Goal: Task Accomplishment & Management: Manage account settings

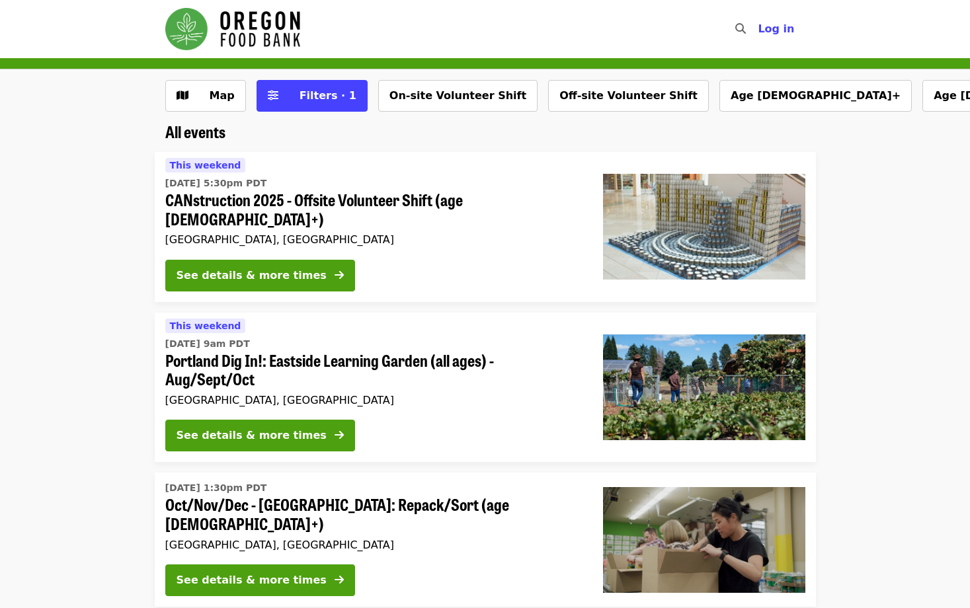
click at [350, 200] on span "CANstruction 2025 - Offsite Volunteer Shift (age [DEMOGRAPHIC_DATA]+)" at bounding box center [373, 209] width 416 height 38
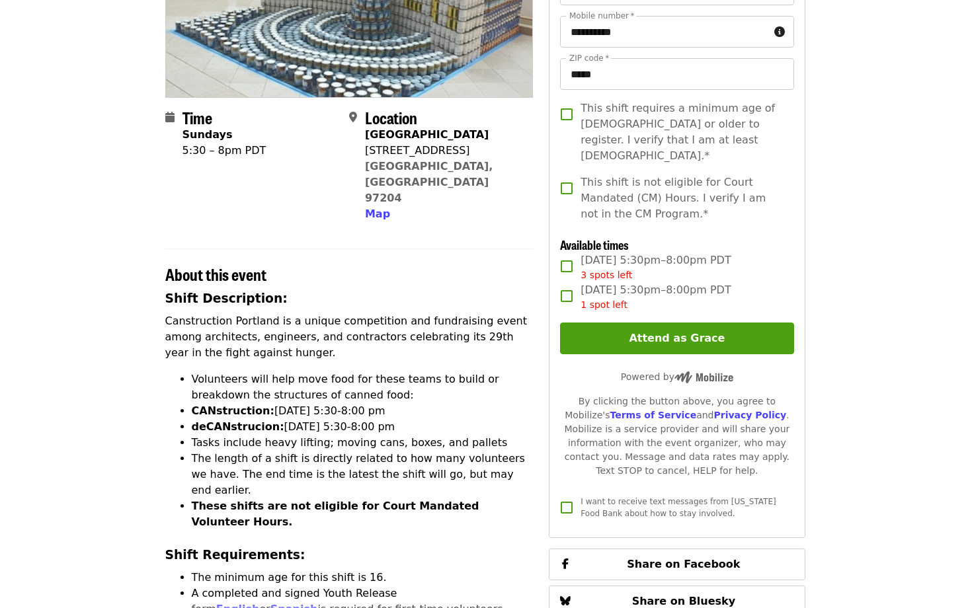
scroll to position [330, 0]
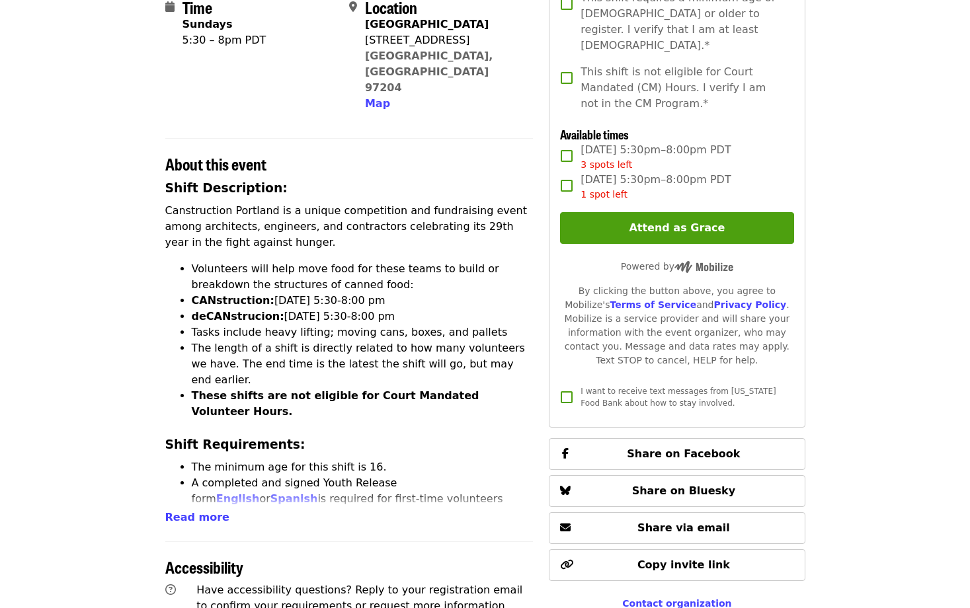
click at [210, 497] on div "Time Sundays 5:30 – 8pm PDT Location Pioneer Square Mall 700 SW Fifth Ave Portl…" at bounding box center [349, 376] width 368 height 1164
click at [195, 494] on div "Time Sundays 5:30 – 8pm PDT Location Pioneer Square Mall 700 SW Fifth Ave Portl…" at bounding box center [349, 376] width 368 height 1164
click at [195, 511] on span "Read more" at bounding box center [197, 517] width 64 height 13
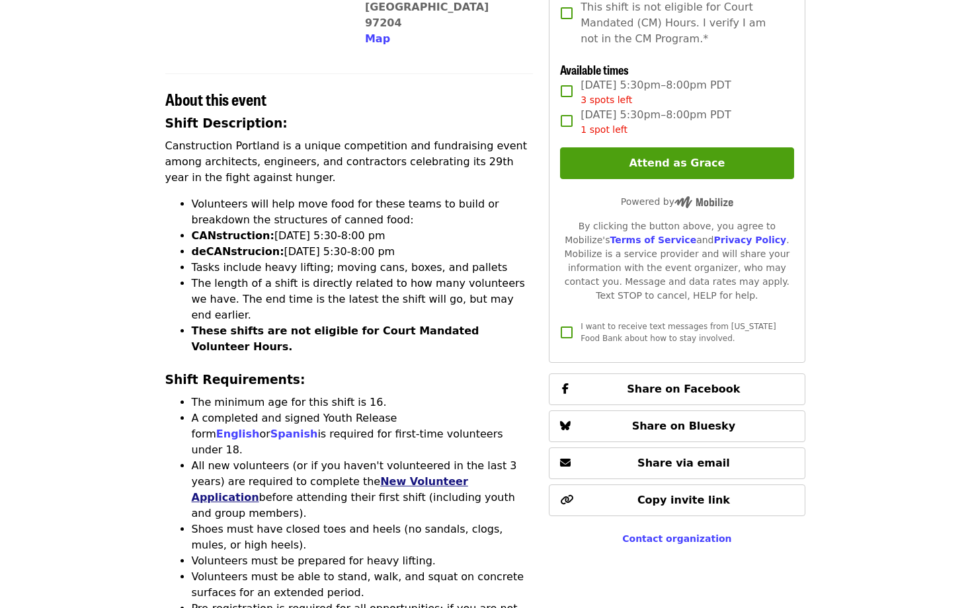
scroll to position [441, 0]
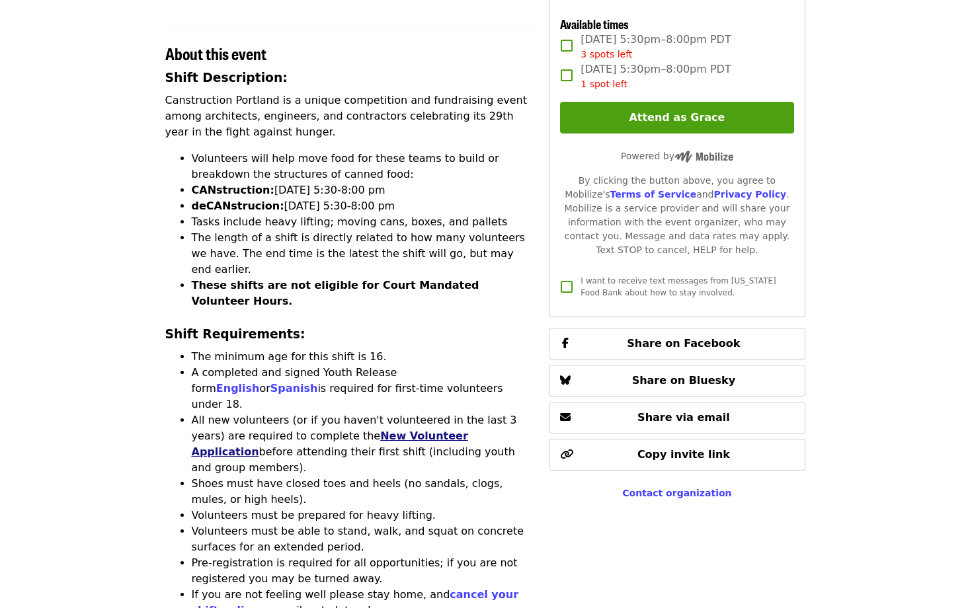
click at [355, 430] on link "New Volunteer Application" at bounding box center [330, 444] width 276 height 28
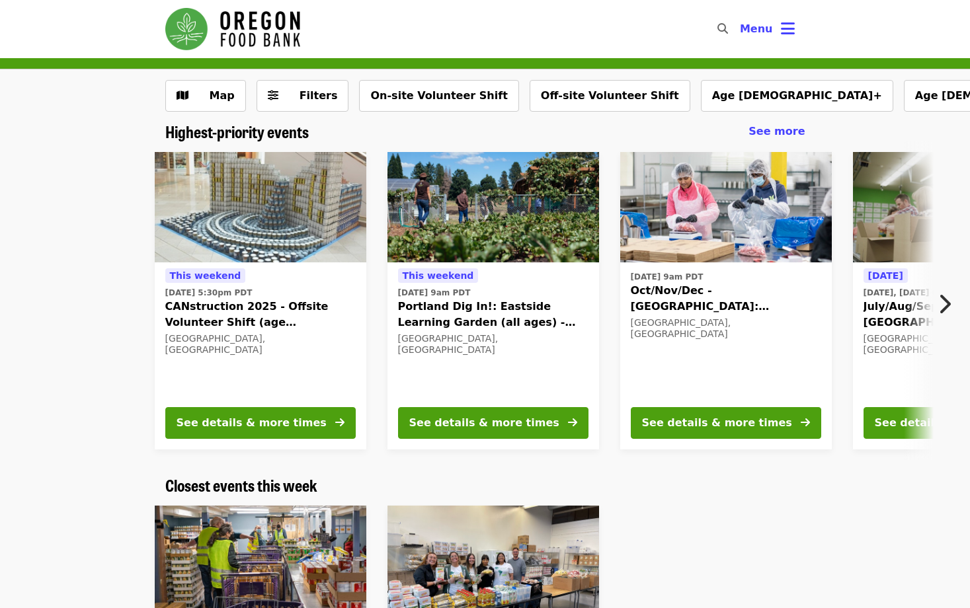
click at [930, 307] on button "Next item" at bounding box center [948, 304] width 44 height 37
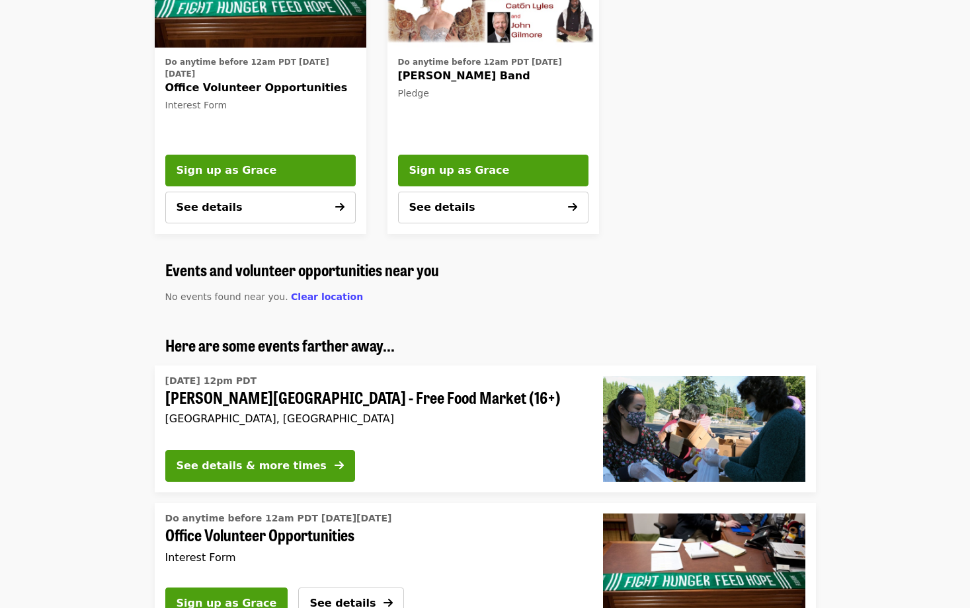
scroll to position [881, 0]
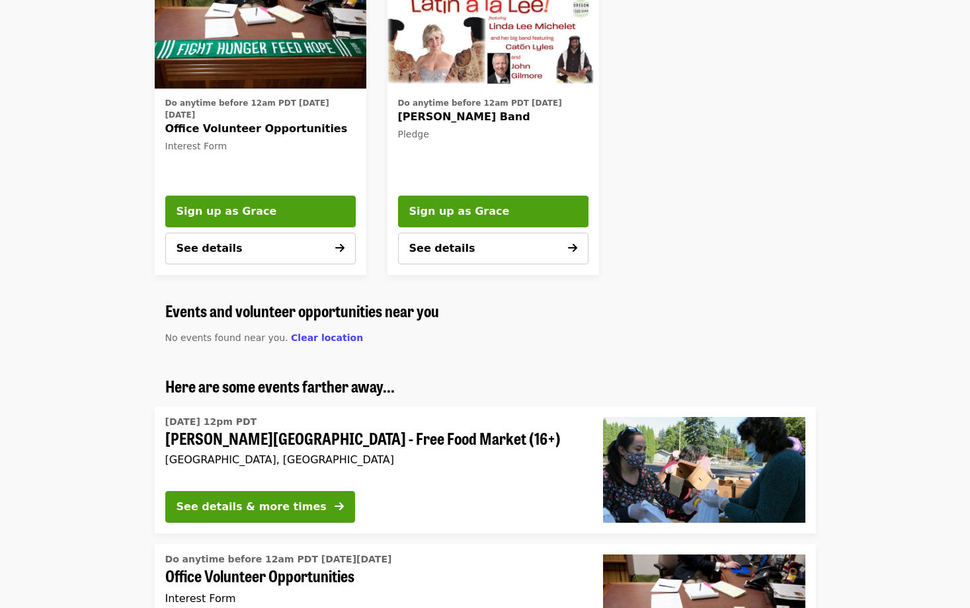
click at [208, 133] on span "Office Volunteer Opportunities" at bounding box center [260, 129] width 190 height 16
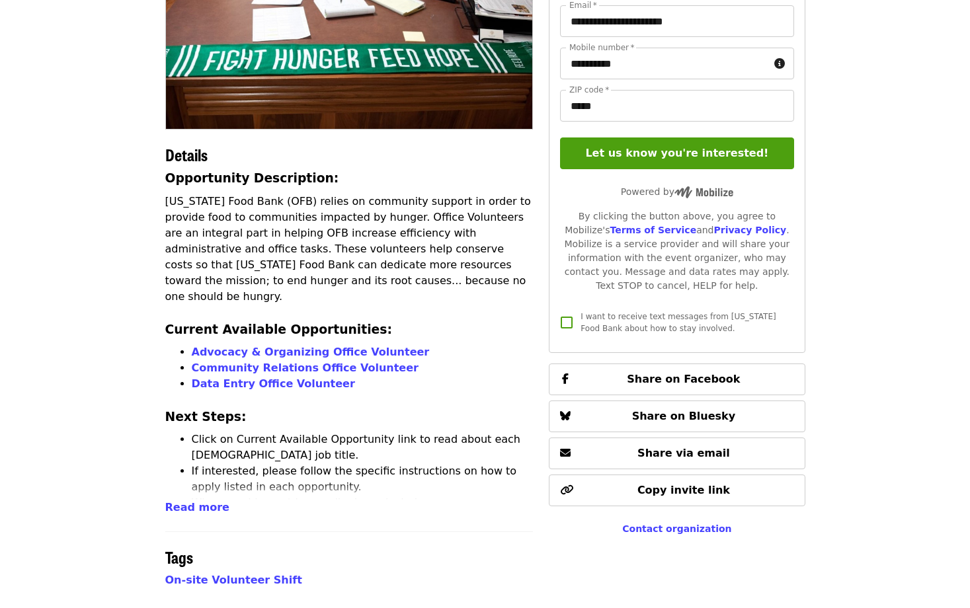
scroll to position [220, 0]
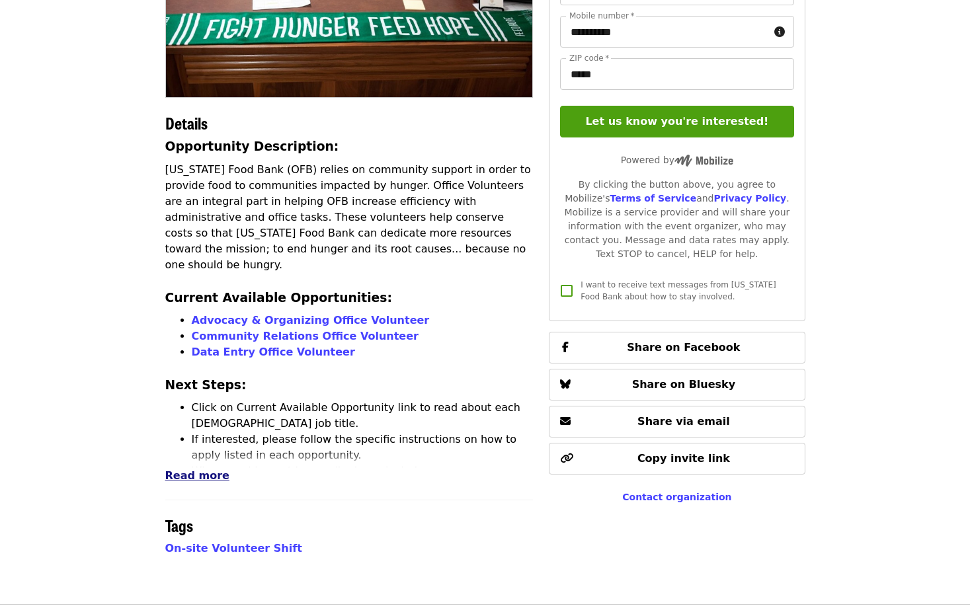
click at [213, 478] on span "Read more" at bounding box center [197, 475] width 64 height 13
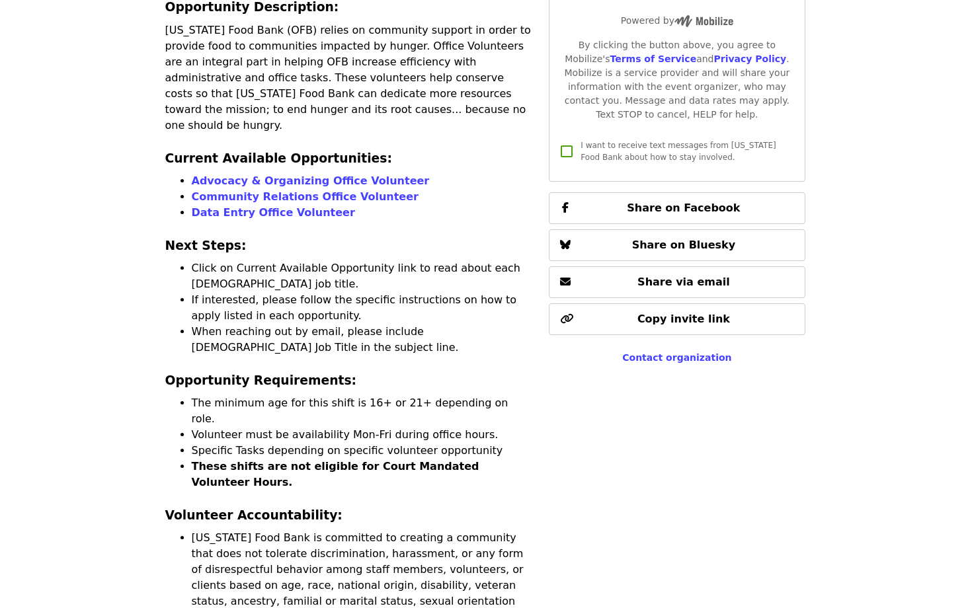
scroll to position [110, 0]
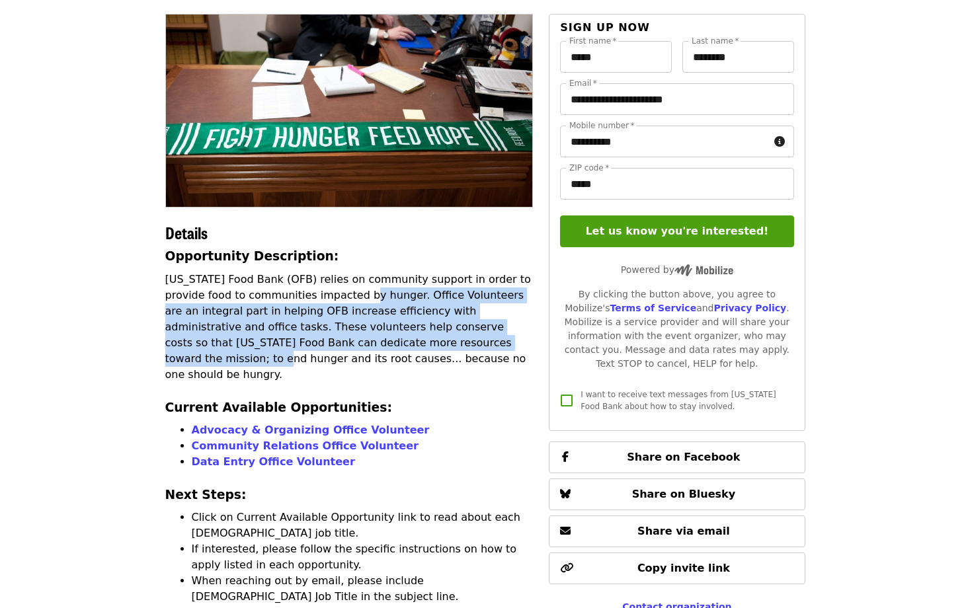
drag, startPoint x: 360, startPoint y: 315, endPoint x: 395, endPoint y: 350, distance: 49.1
click at [395, 350] on p "[US_STATE] Food Bank (OFB) relies on community support in order to provide food…" at bounding box center [349, 327] width 368 height 111
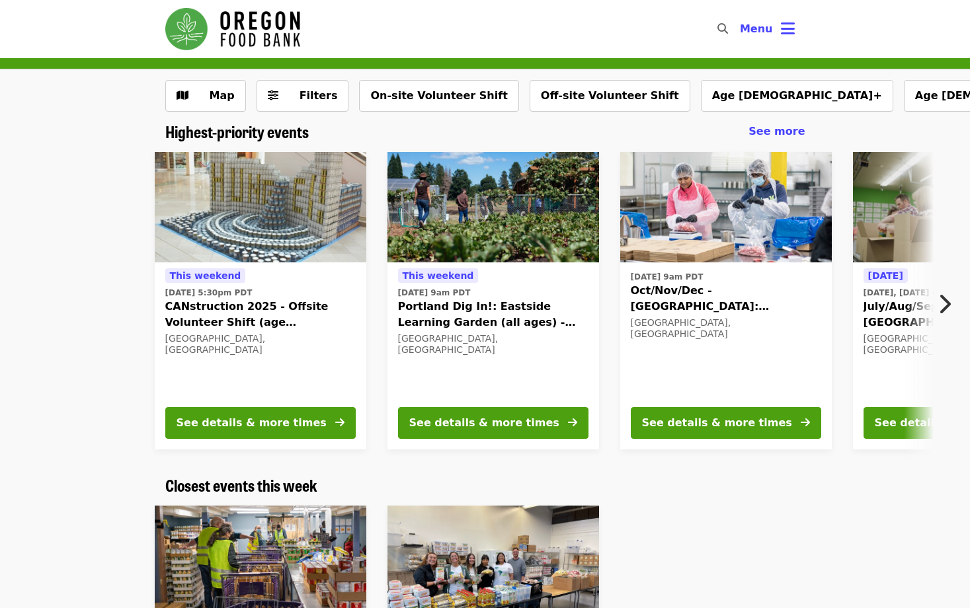
click at [947, 314] on icon "chevron-right icon" at bounding box center [943, 303] width 13 height 25
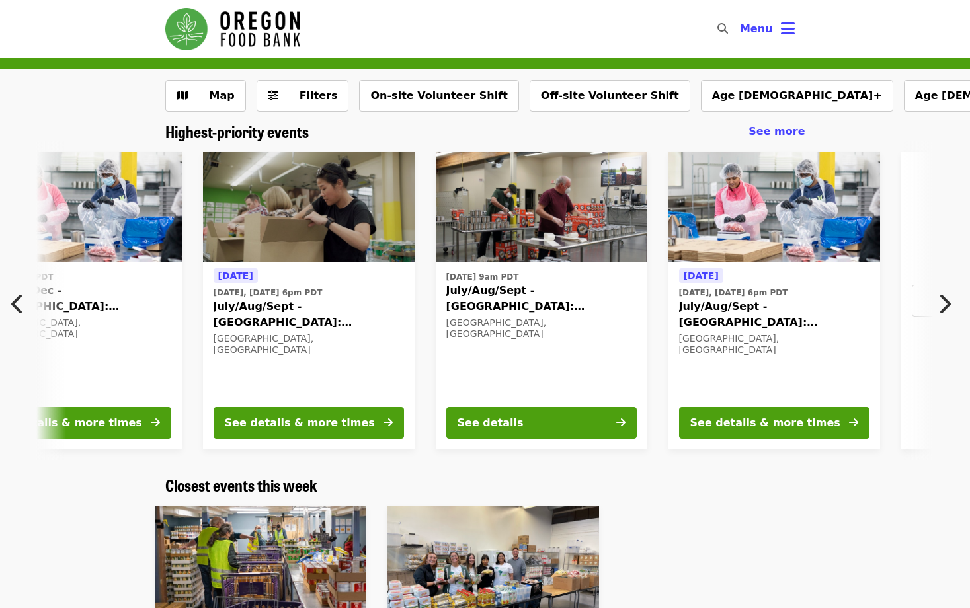
scroll to position [0, 711]
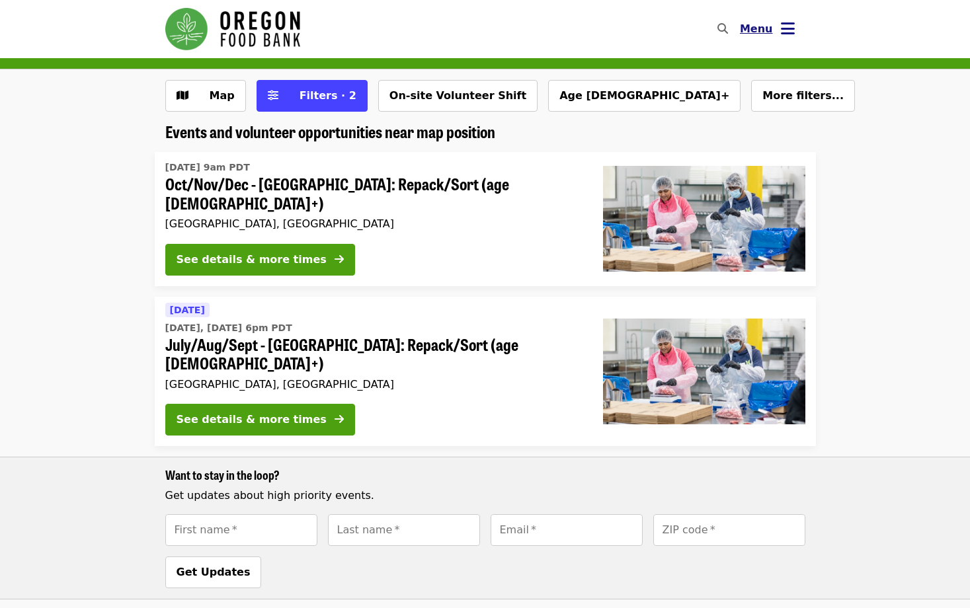
click at [786, 33] on icon "bars icon" at bounding box center [788, 28] width 14 height 19
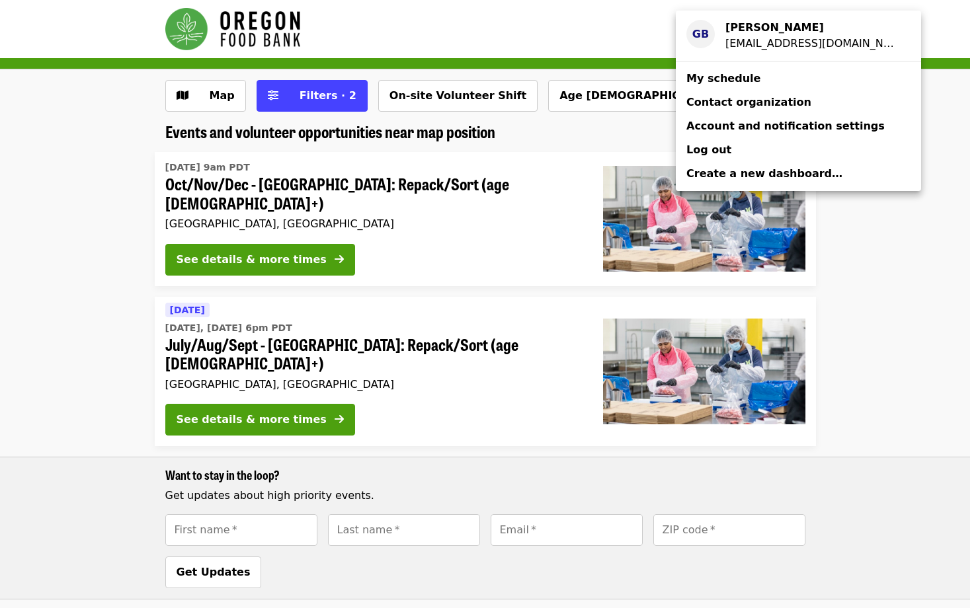
click at [766, 44] on div "[EMAIL_ADDRESS][DOMAIN_NAME]" at bounding box center [812, 44] width 174 height 16
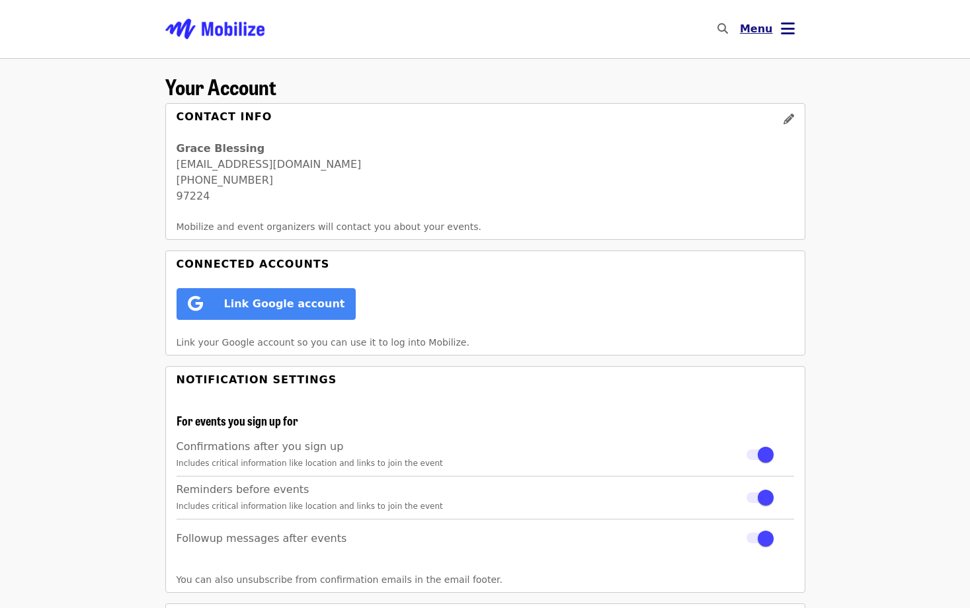
click at [779, 31] on button "Menu" at bounding box center [767, 29] width 76 height 32
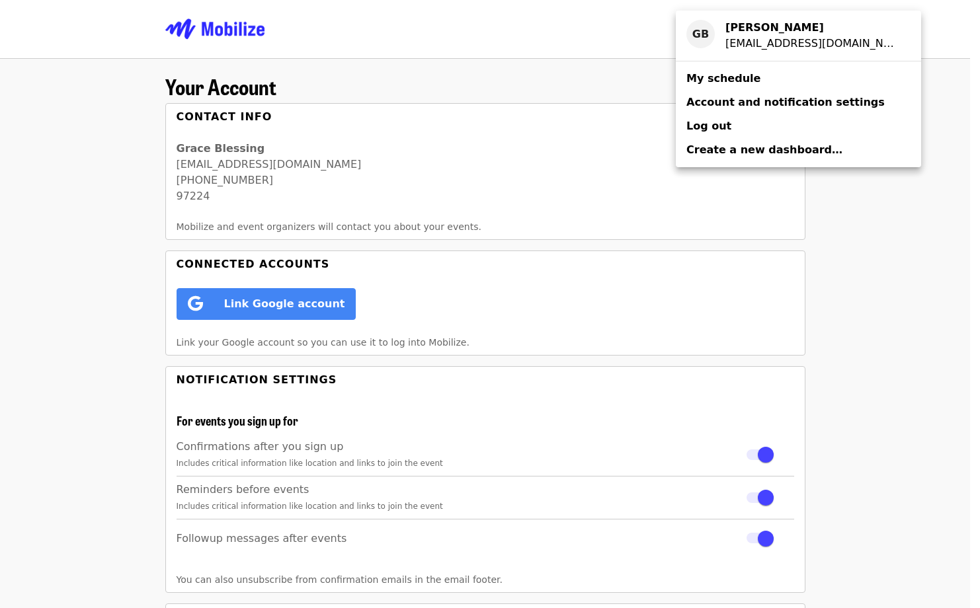
click at [742, 78] on span "My schedule" at bounding box center [723, 78] width 74 height 13
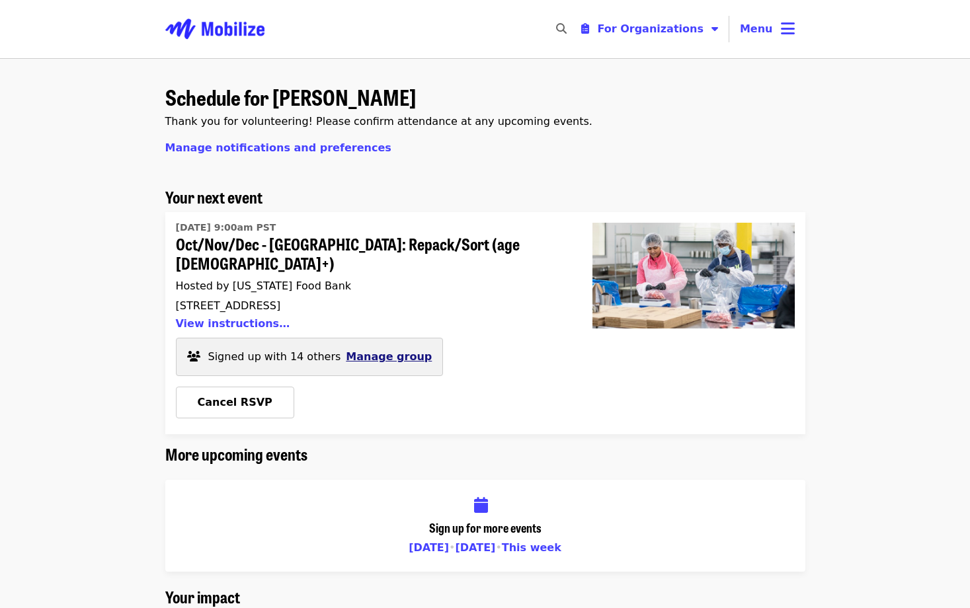
drag, startPoint x: 369, startPoint y: 321, endPoint x: 369, endPoint y: 335, distance: 13.9
click at [369, 338] on div "Signed up with 14 others Manage group" at bounding box center [310, 357] width 268 height 38
click at [369, 350] on span "Manage group" at bounding box center [389, 356] width 86 height 13
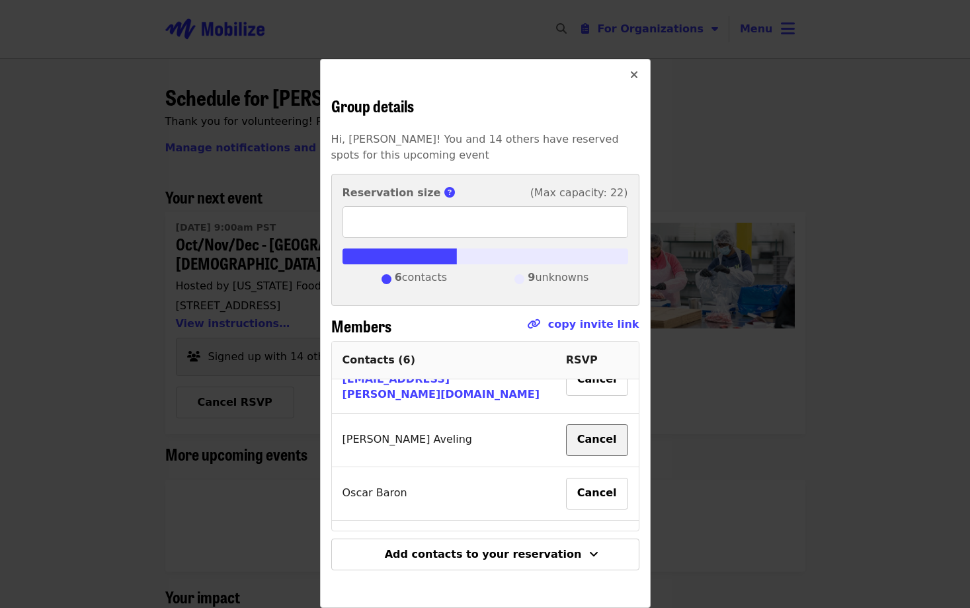
scroll to position [212, 0]
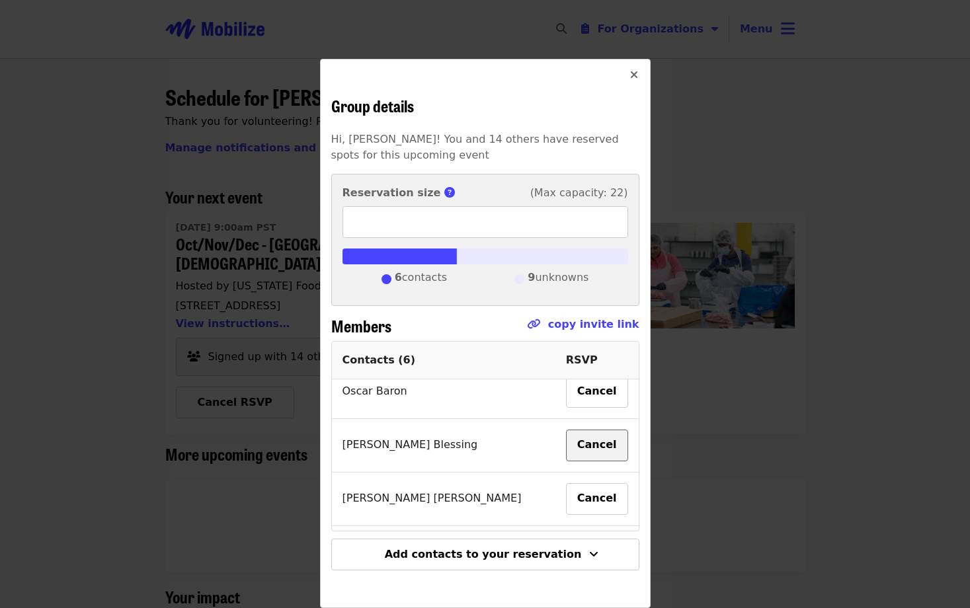
click at [566, 430] on button "Cancel" at bounding box center [597, 446] width 62 height 32
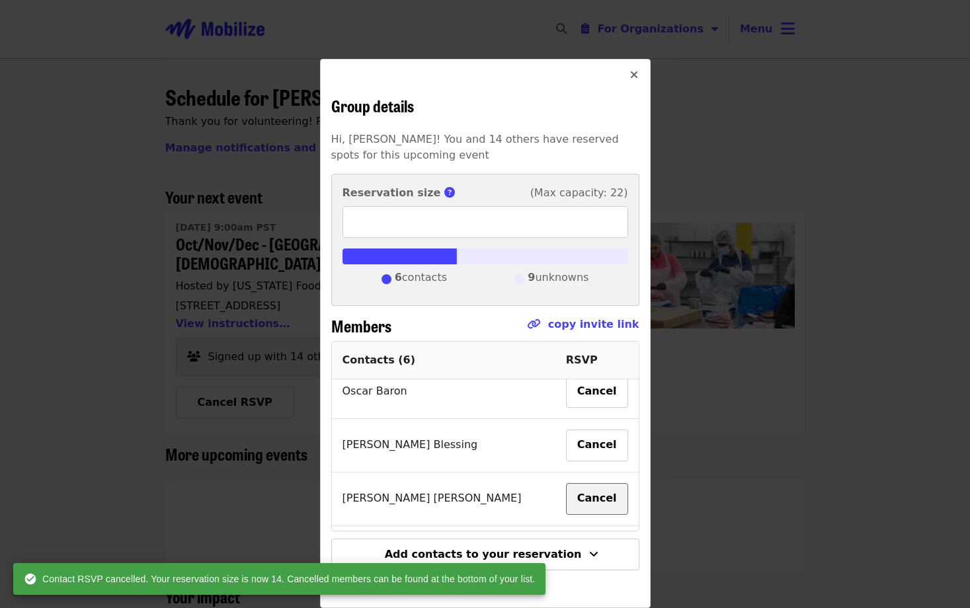
type input "**"
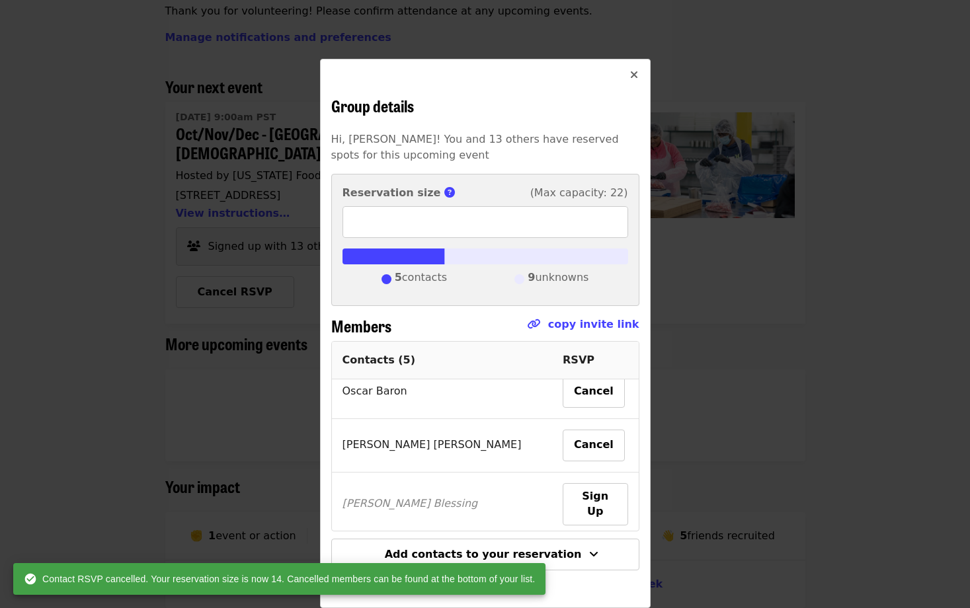
click at [422, 473] on td "Robert Blessing" at bounding box center [442, 505] width 221 height 64
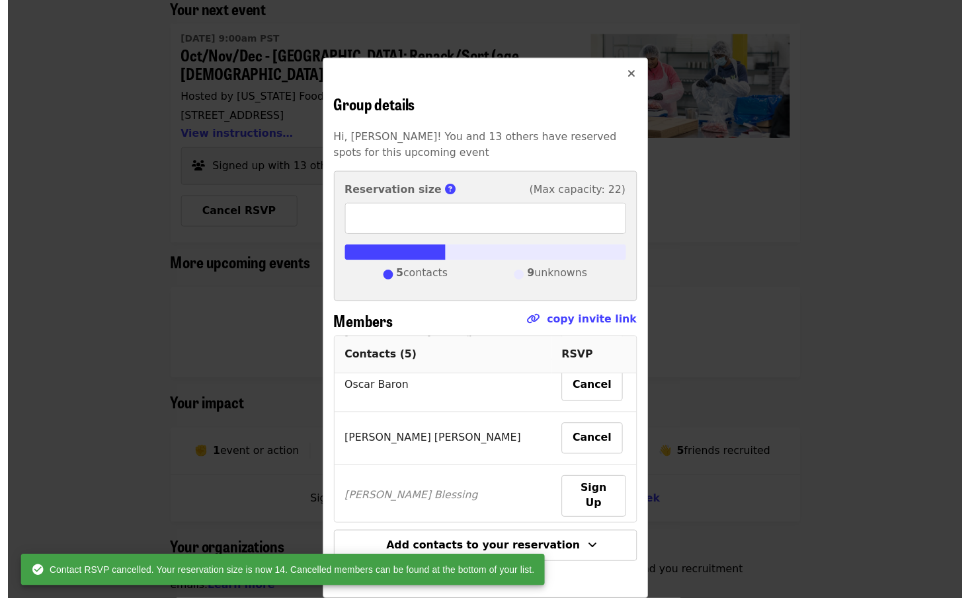
scroll to position [220, 0]
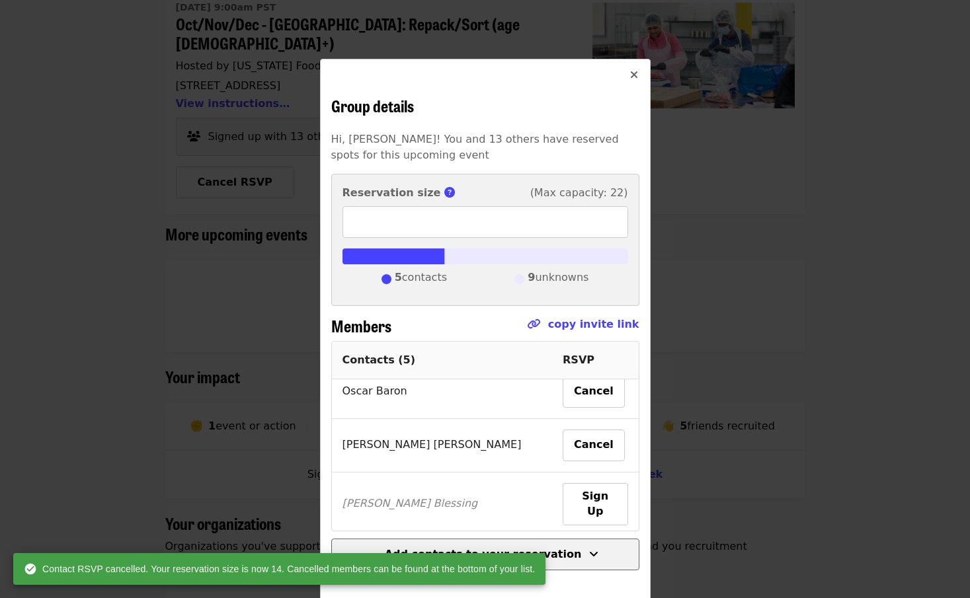
click at [555, 553] on span "Add contacts to your reservation" at bounding box center [483, 554] width 197 height 13
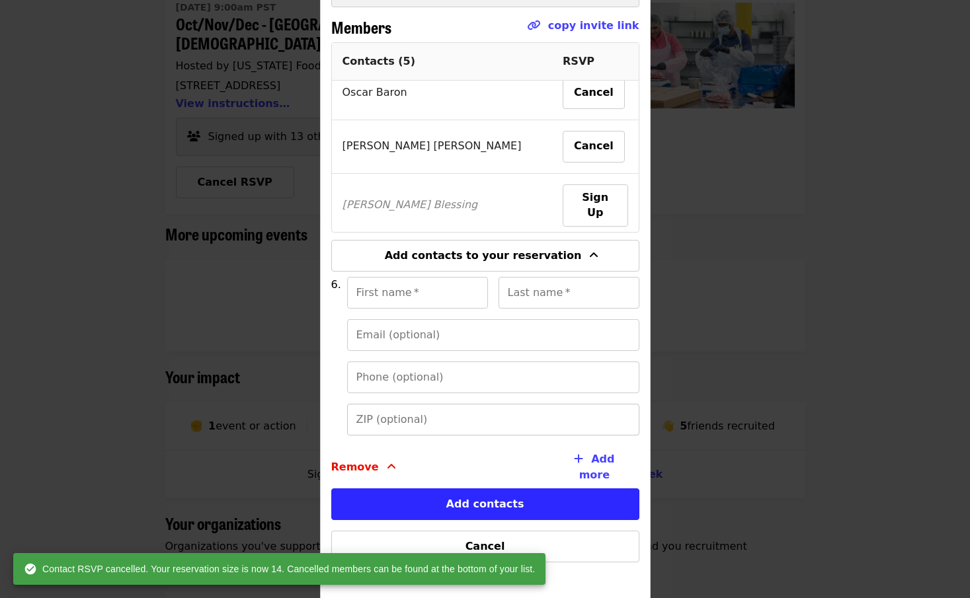
scroll to position [308, 0]
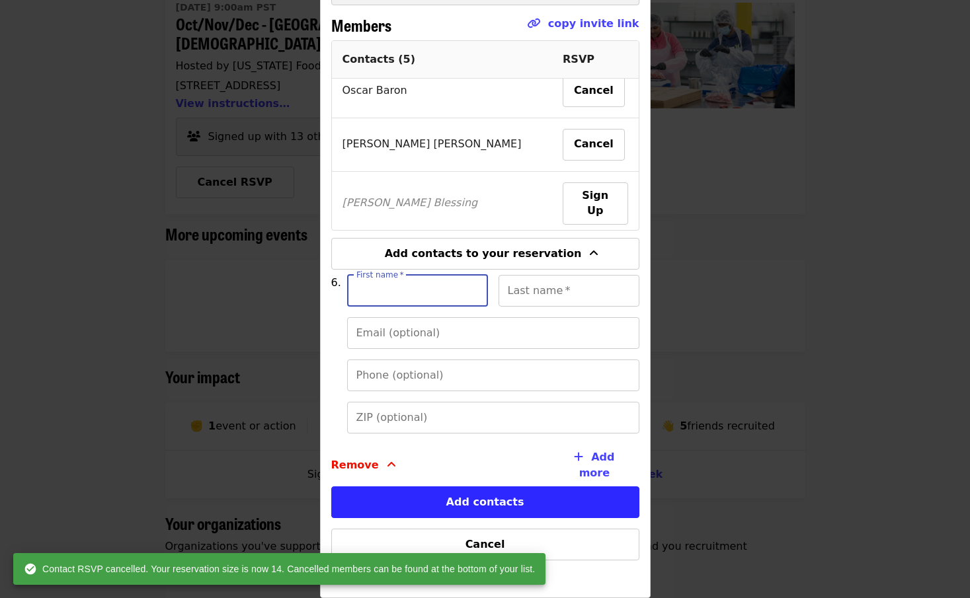
click at [432, 281] on input "First name   *" at bounding box center [417, 291] width 141 height 32
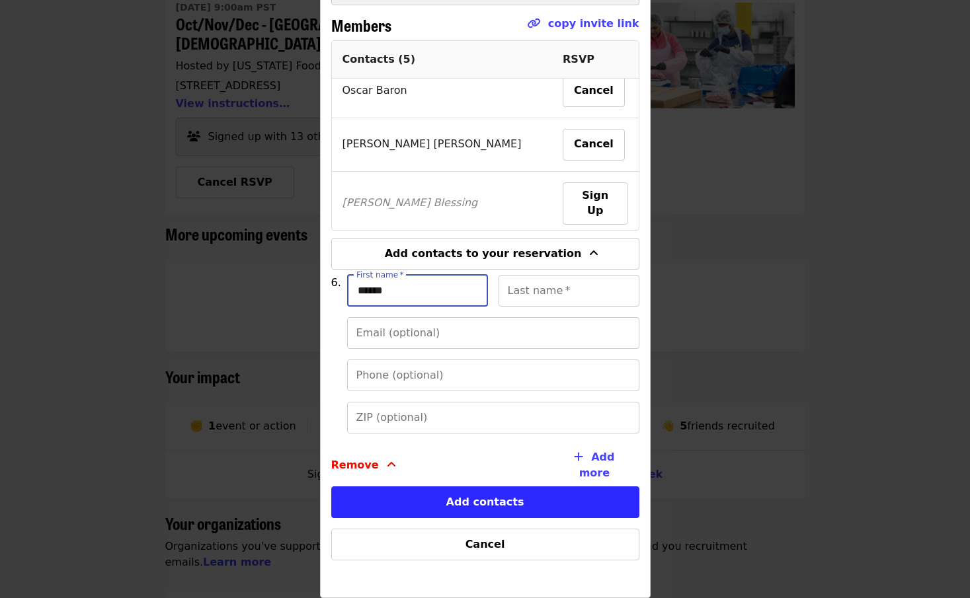
type input "******"
type input "********"
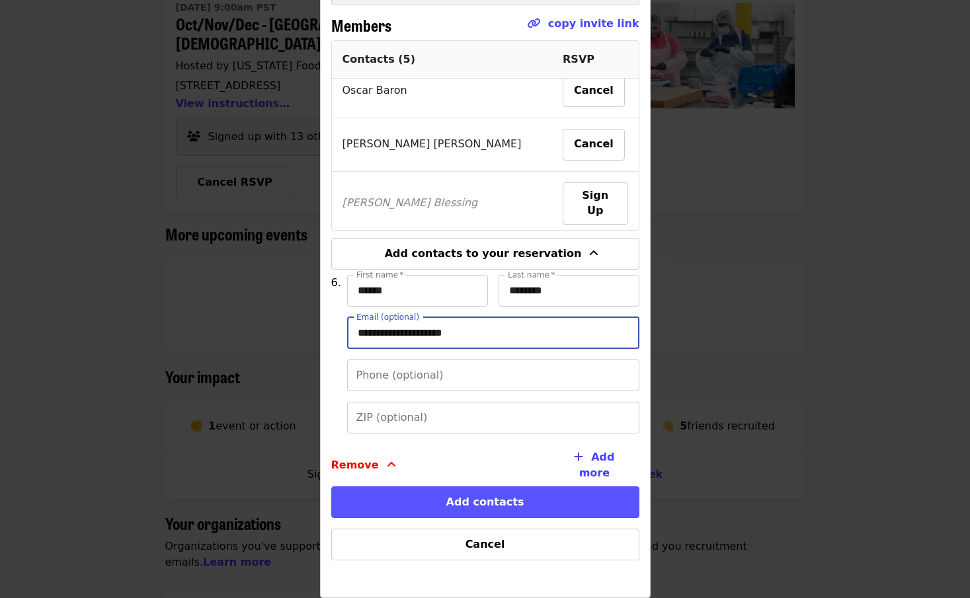
type input "**********"
click at [470, 502] on button "Add contacts" at bounding box center [485, 502] width 308 height 32
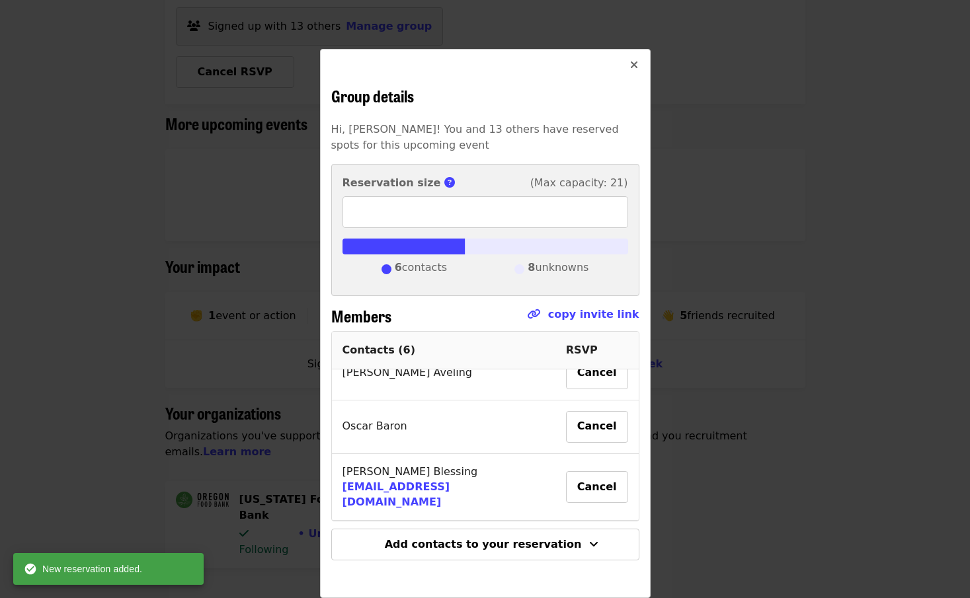
scroll to position [212, 0]
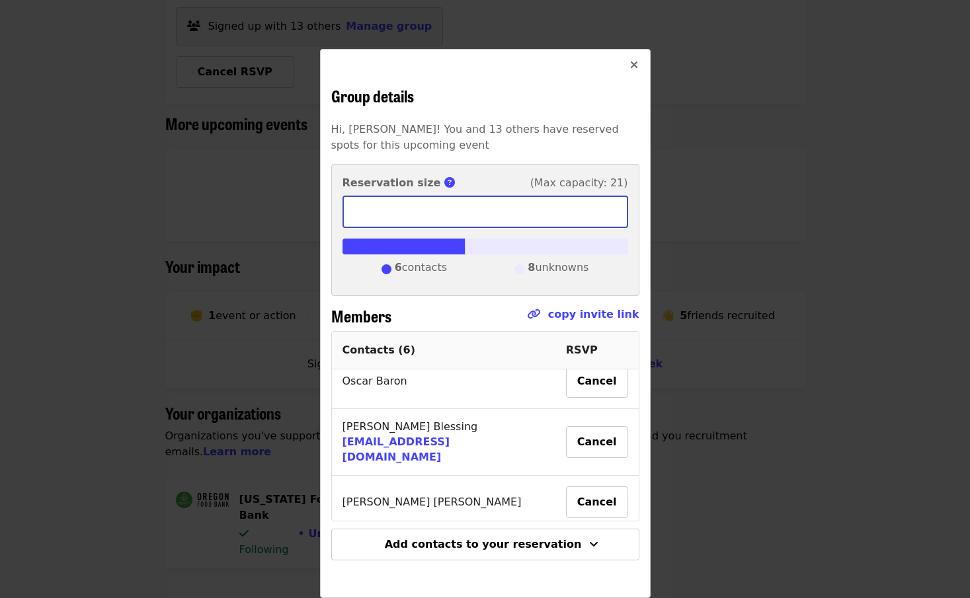
drag, startPoint x: 354, startPoint y: 213, endPoint x: 377, endPoint y: 221, distance: 23.8
click at [377, 221] on input "**" at bounding box center [485, 212] width 286 height 32
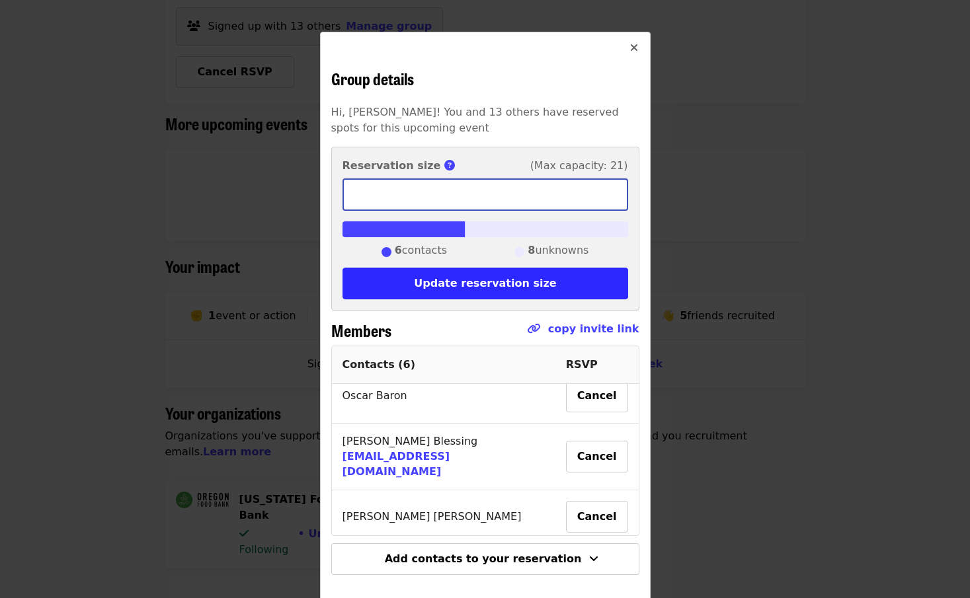
scroll to position [49, 0]
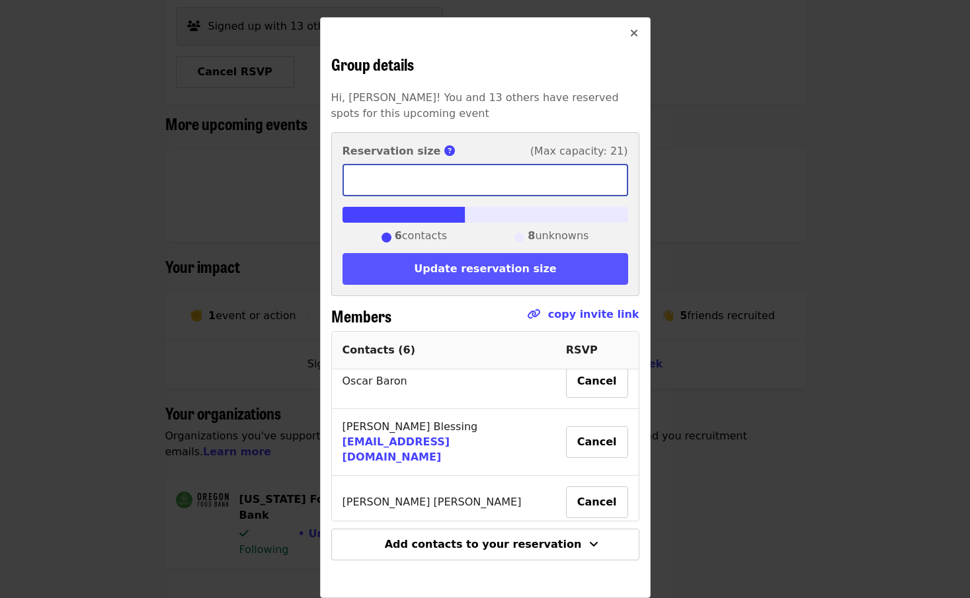
type input "**"
click at [495, 266] on button "Update reservation size" at bounding box center [485, 269] width 286 height 32
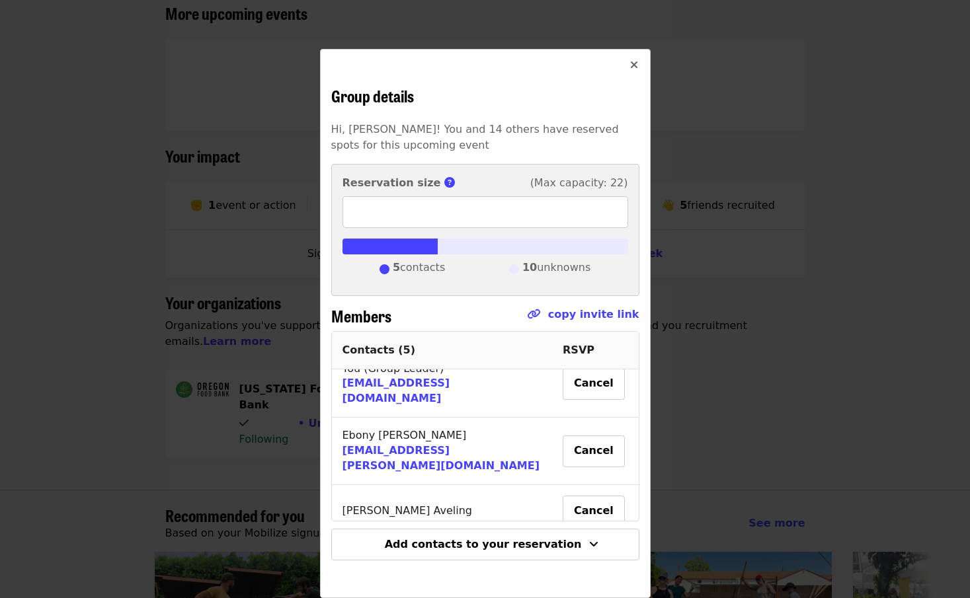
scroll to position [0, 0]
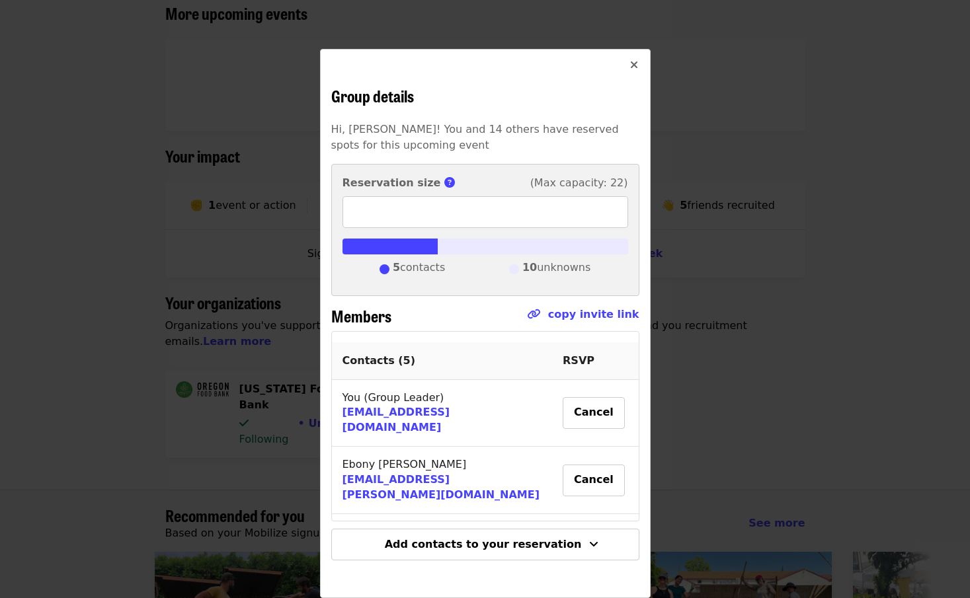
click at [636, 64] on button "Close" at bounding box center [634, 66] width 32 height 32
